Goal: Transaction & Acquisition: Purchase product/service

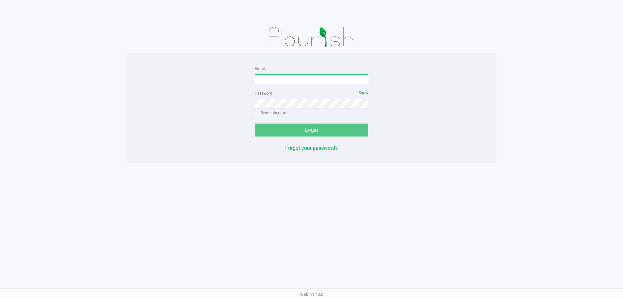
click at [294, 77] on input "Email" at bounding box center [311, 79] width 113 height 10
type input "[EMAIL_ADDRESS][DOMAIN_NAME]"
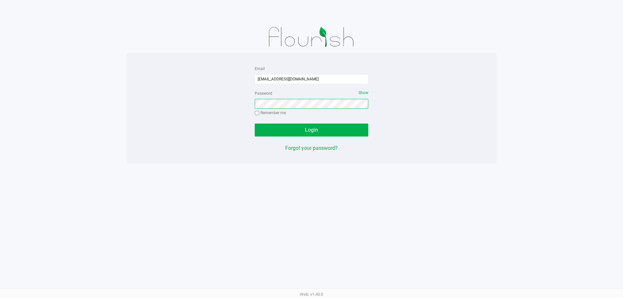
click at [255, 124] on button "Login" at bounding box center [311, 130] width 113 height 13
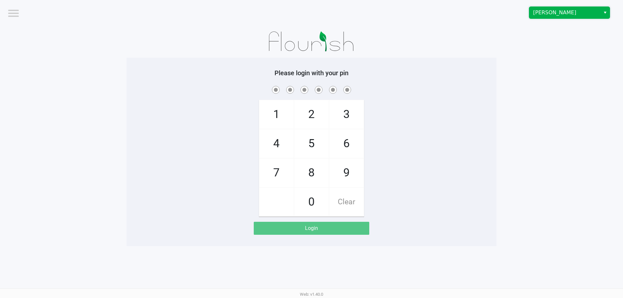
click at [541, 17] on span "[PERSON_NAME]" at bounding box center [564, 13] width 71 height 12
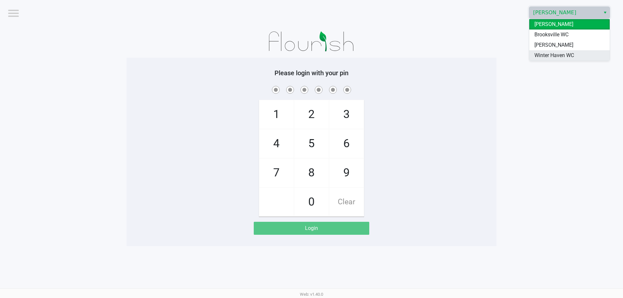
click at [537, 53] on span "Winter Haven WC" at bounding box center [554, 56] width 40 height 8
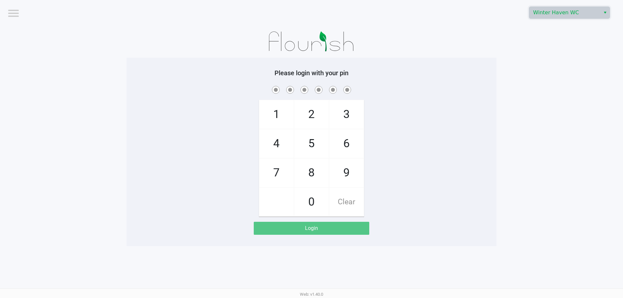
click at [536, 54] on app-pos-login-wrapper "Logout [GEOGRAPHIC_DATA] WC Please login with your pin 1 4 7 2 5 8 0 3 6 9 Clea…" at bounding box center [311, 123] width 623 height 246
checkbox input "true"
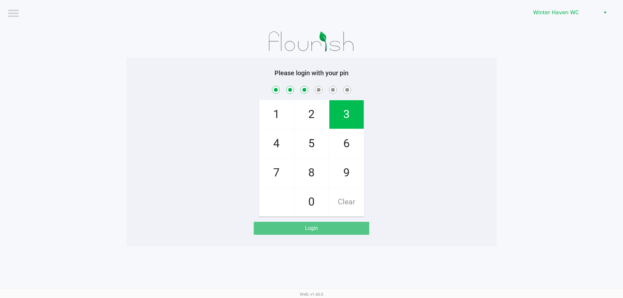
checkbox input "true"
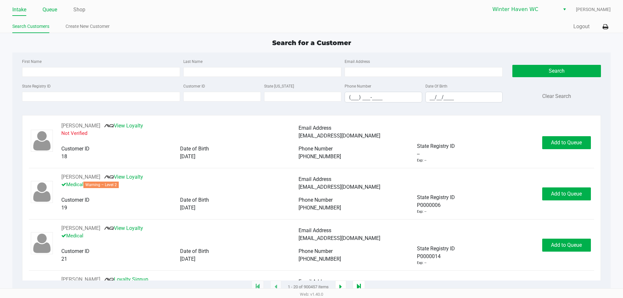
click at [54, 6] on link "Queue" at bounding box center [49, 9] width 15 height 9
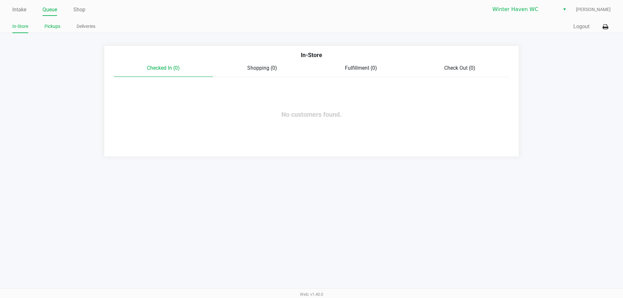
click at [54, 25] on link "Pickups" at bounding box center [52, 26] width 16 height 8
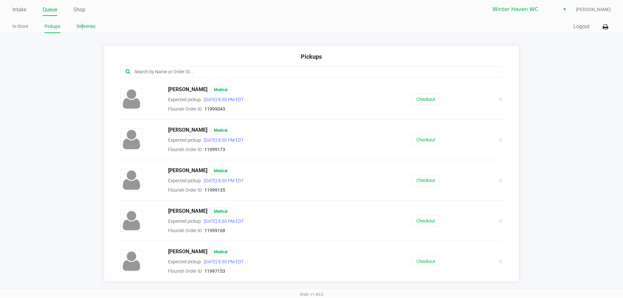
click at [83, 24] on link "Deliveries" at bounding box center [86, 26] width 19 height 8
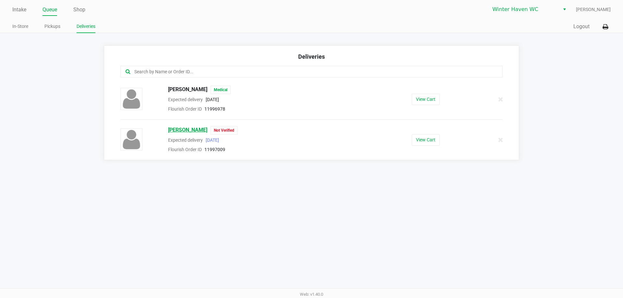
click at [183, 127] on span "[PERSON_NAME]" at bounding box center [187, 130] width 39 height 8
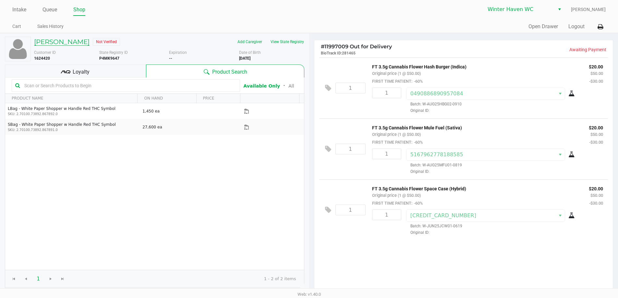
click at [65, 44] on h5 "[PERSON_NAME]" at bounding box center [61, 42] width 55 height 8
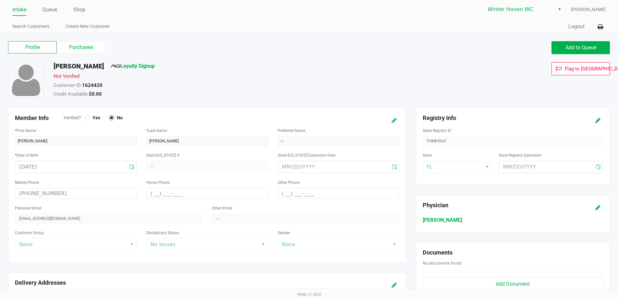
click at [391, 120] on icon at bounding box center [393, 120] width 5 height 5
click at [88, 118] on div at bounding box center [87, 117] width 3 height 3
click at [387, 122] on icon at bounding box center [387, 120] width 5 height 5
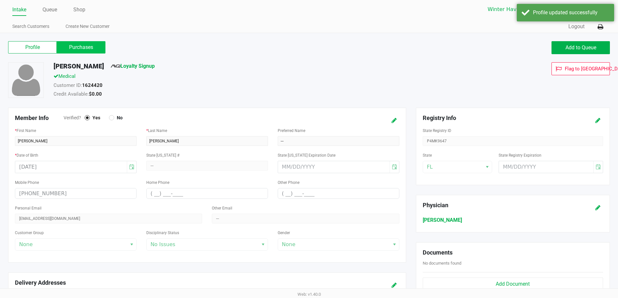
click at [84, 43] on label "Purchases" at bounding box center [81, 47] width 49 height 12
click at [0, 0] on 1 "Purchases" at bounding box center [0, 0] width 0 height 0
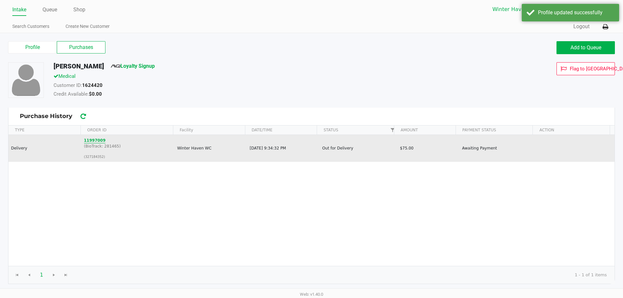
click at [95, 140] on button "11997009" at bounding box center [95, 140] width 22 height 6
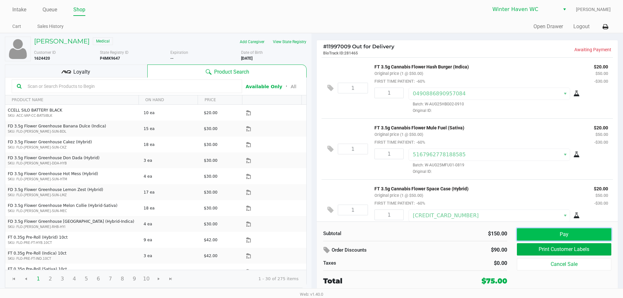
click at [551, 230] on button "Pay" at bounding box center [564, 234] width 94 height 12
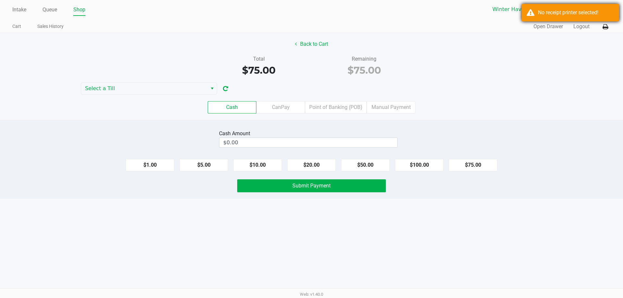
click at [536, 13] on div "No receipt printer selected!" at bounding box center [569, 13] width 97 height 18
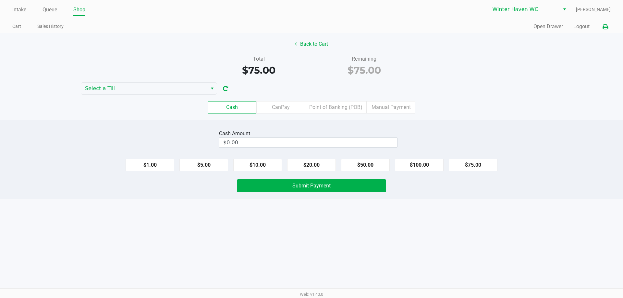
click at [607, 28] on icon at bounding box center [605, 27] width 6 height 5
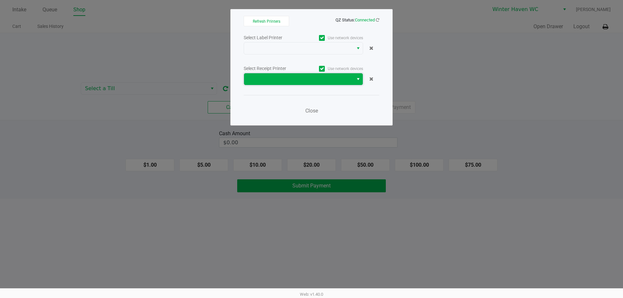
click at [275, 77] on span at bounding box center [298, 79] width 101 height 8
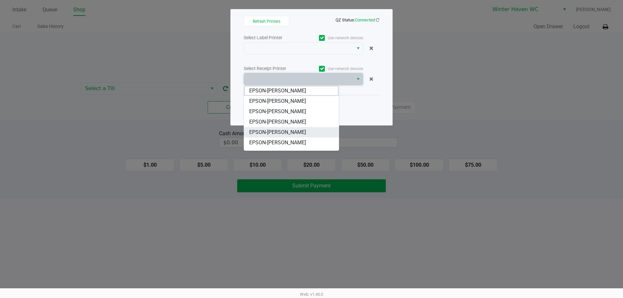
click at [313, 131] on li "EPSON-[PERSON_NAME]" at bounding box center [291, 132] width 95 height 10
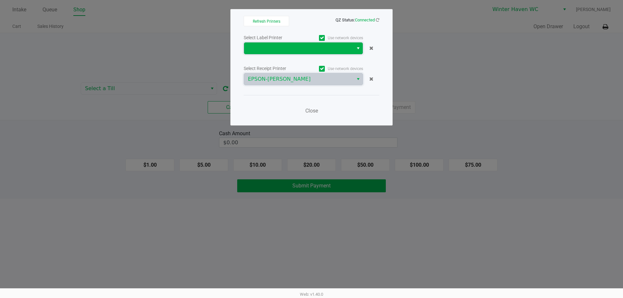
click at [272, 51] on span at bounding box center [298, 48] width 101 height 8
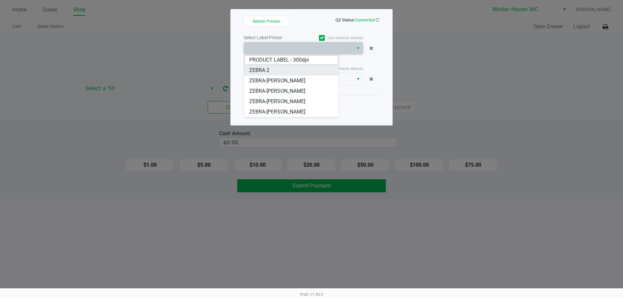
click at [281, 69] on 2 "ZEBRA 2" at bounding box center [291, 70] width 95 height 10
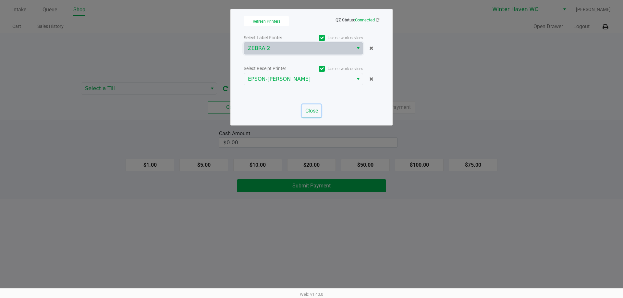
click at [310, 111] on span "Close" at bounding box center [311, 111] width 13 height 6
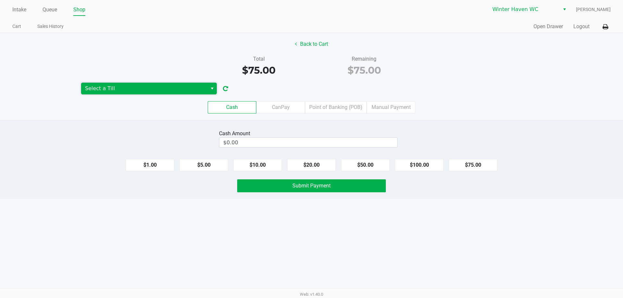
click at [194, 91] on span "Select a Till" at bounding box center [144, 89] width 118 height 8
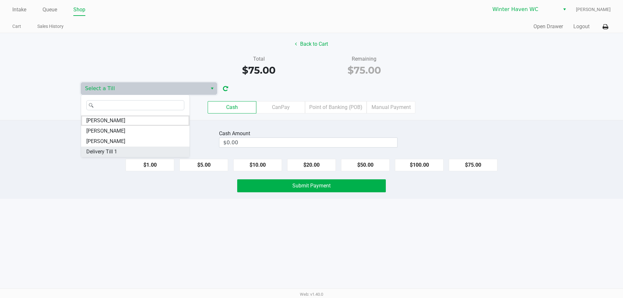
click at [119, 151] on li "Delivery Till 1" at bounding box center [135, 152] width 108 height 10
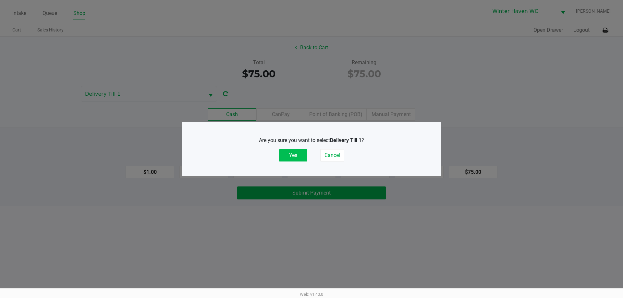
click at [295, 158] on button "Yes" at bounding box center [293, 155] width 28 height 12
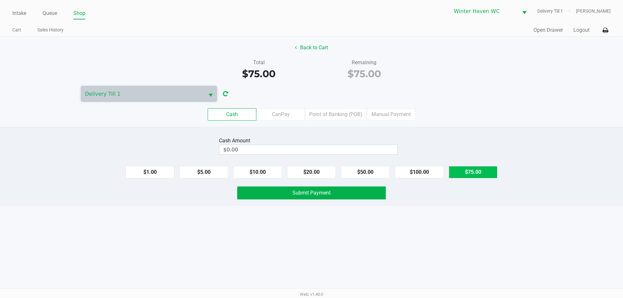
click at [473, 170] on button "$75.00" at bounding box center [472, 172] width 49 height 12
type input "$75.00"
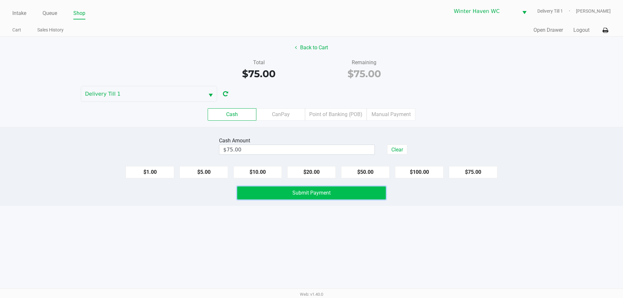
click at [298, 194] on span "Submit Payment" at bounding box center [311, 193] width 38 height 6
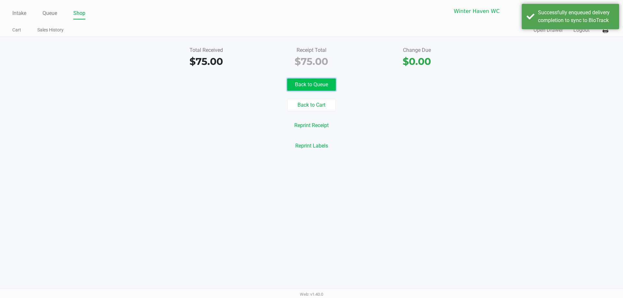
click at [318, 86] on button "Back to Queue" at bounding box center [311, 84] width 49 height 12
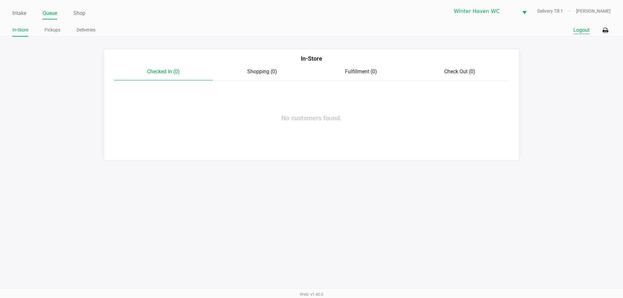
click at [574, 32] on button "Logout" at bounding box center [581, 30] width 16 height 8
